Goal: Check status: Check status

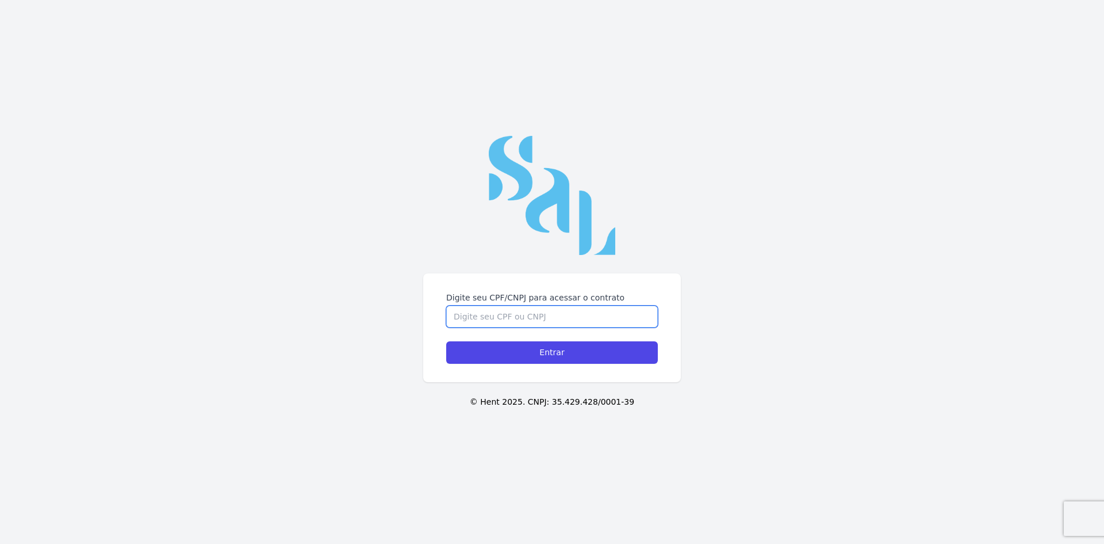
click at [468, 305] on input "Digite seu CPF/CNPJ para acessar o contrato" at bounding box center [552, 316] width 212 height 22
type input "00272793752"
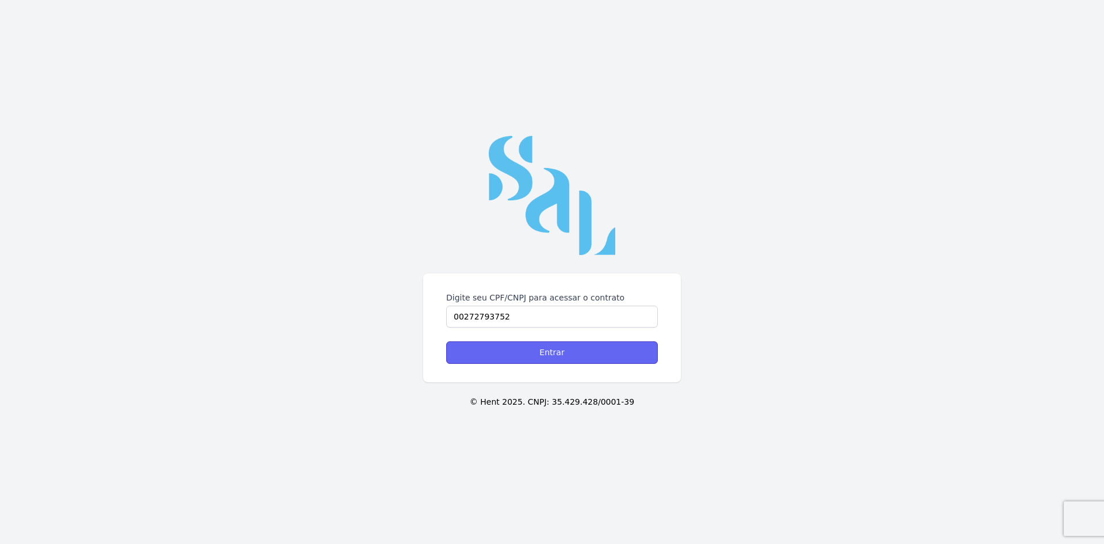
click at [530, 355] on input "Entrar" at bounding box center [552, 352] width 212 height 22
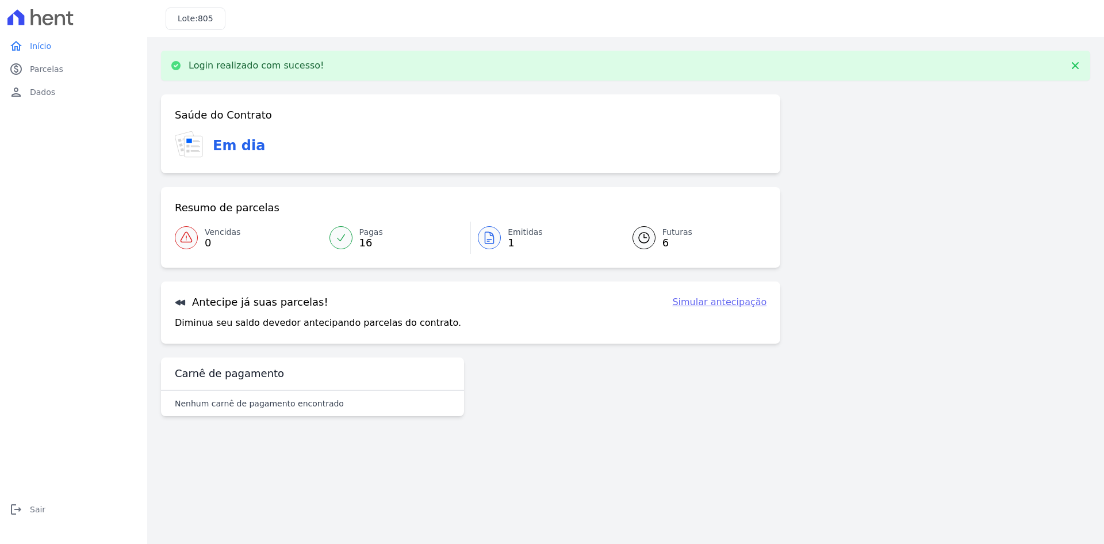
click at [358, 235] on link "Pagas 16" at bounding box center [397, 237] width 148 height 32
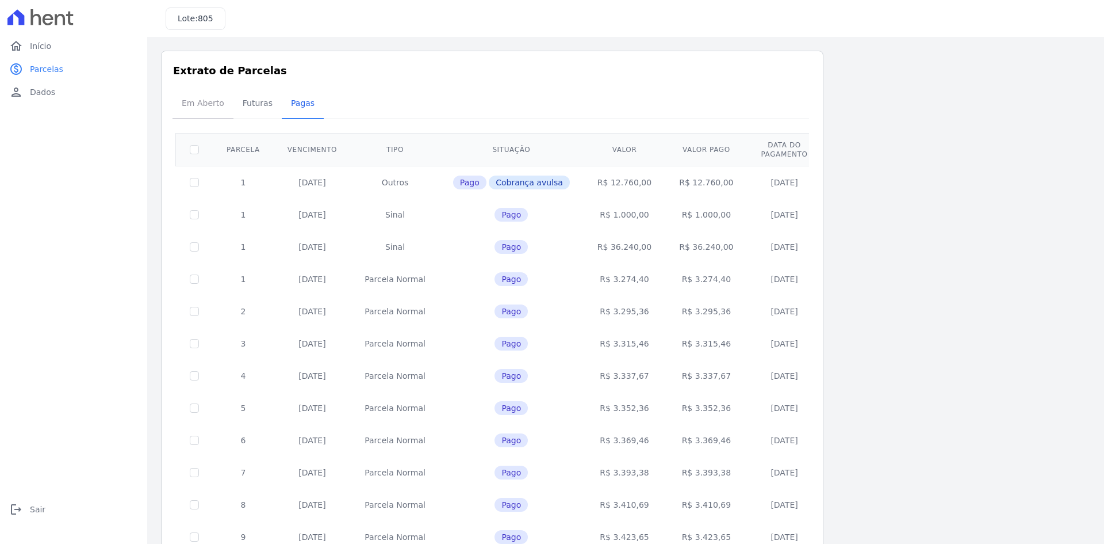
click at [213, 98] on span "Em Aberto" at bounding box center [203, 102] width 56 height 23
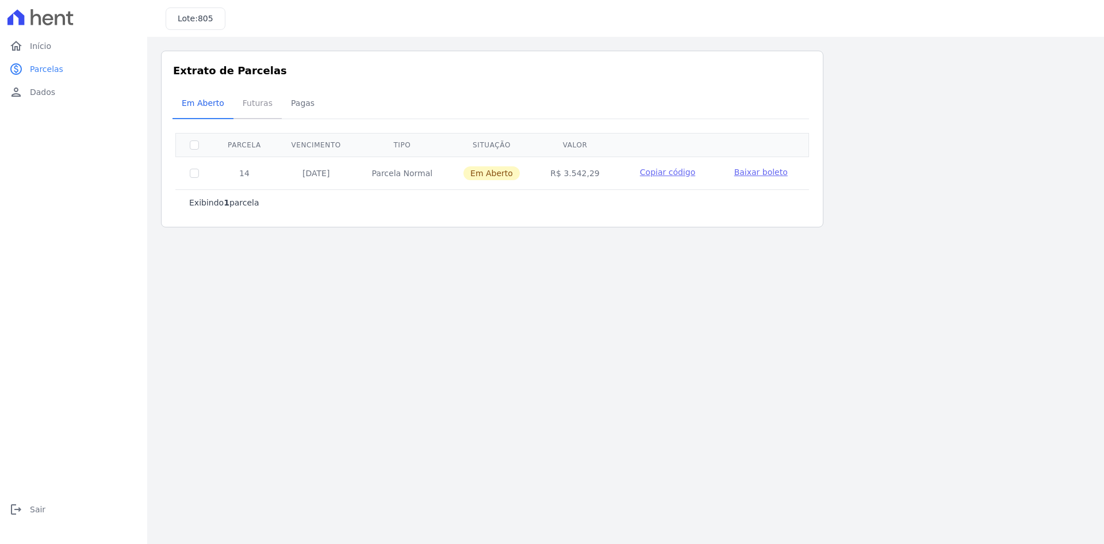
click at [247, 103] on span "Futuras" at bounding box center [258, 102] width 44 height 23
